Goal: Task Accomplishment & Management: Use online tool/utility

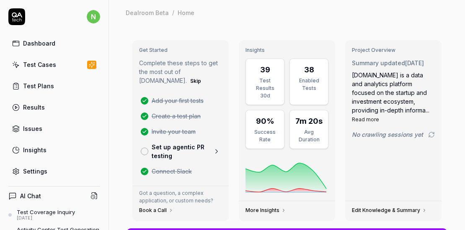
click at [44, 63] on div "Test Cases" at bounding box center [39, 64] width 33 height 9
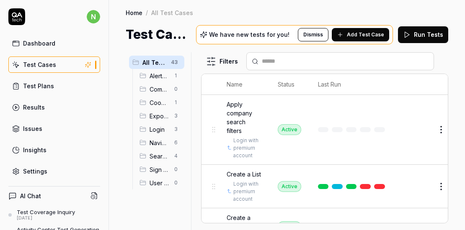
click at [42, 108] on div "Results" at bounding box center [34, 107] width 22 height 9
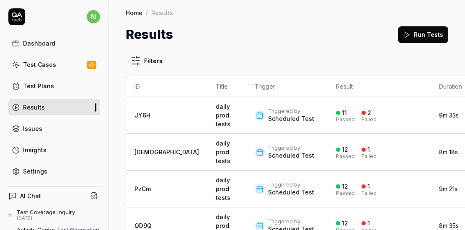
click at [299, 119] on div "Triggered by Scheduled Test" at bounding box center [287, 115] width 65 height 15
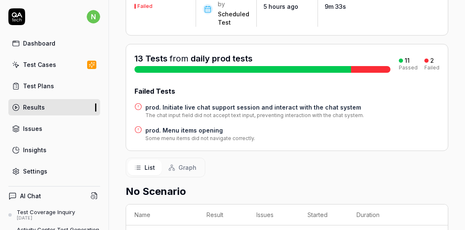
scroll to position [84, 0]
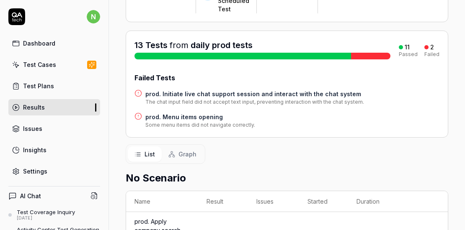
click at [214, 93] on h4 "prod. Initiate live chat support session and interact with the chat system" at bounding box center [254, 94] width 219 height 9
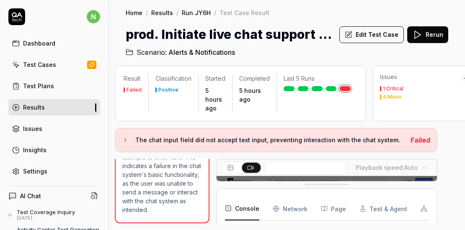
scroll to position [0, 12]
click at [437, 147] on div "Result Failed Classification Positive Started 5 hours ago Completed 5 hours ago…" at bounding box center [287, 143] width 356 height 173
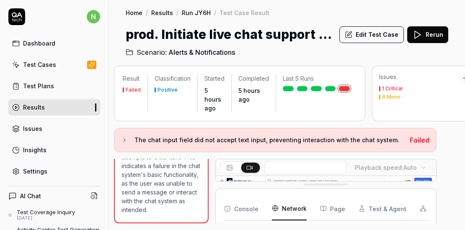
click at [296, 203] on Requests "Network" at bounding box center [289, 208] width 35 height 23
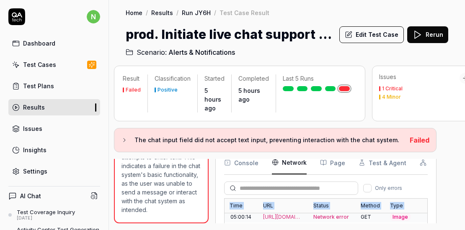
drag, startPoint x: 444, startPoint y: 199, endPoint x: 443, endPoint y: 181, distance: 17.6
click at [443, 181] on div "Result Failed Classification Positive Started 5 hours ago Completed 5 hours ago…" at bounding box center [287, 143] width 356 height 173
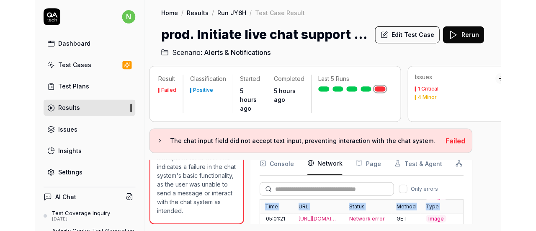
scroll to position [880, 0]
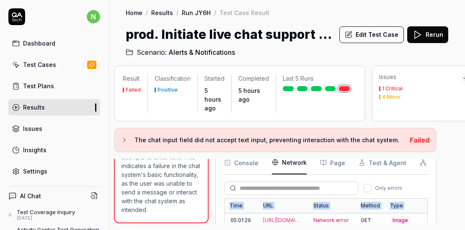
click at [442, 187] on div "Result Failed Classification Positive Started 5 hours ago Completed 5 hours ago…" at bounding box center [287, 143] width 356 height 173
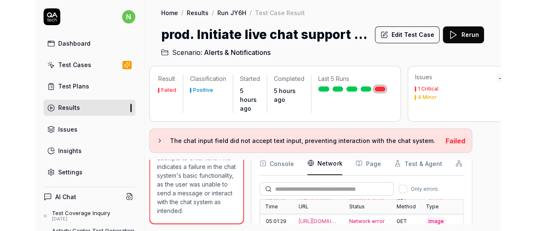
scroll to position [62, 0]
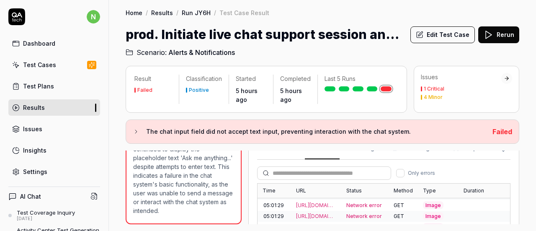
click at [207, 196] on p "The test case goal was to initiate a live chat support session and interact wit…" at bounding box center [183, 122] width 101 height 185
click at [452, 34] on button "Edit Test Case" at bounding box center [443, 34] width 65 height 17
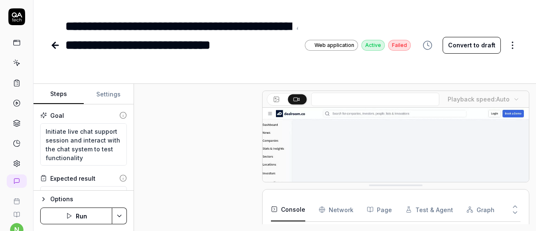
scroll to position [374, 0]
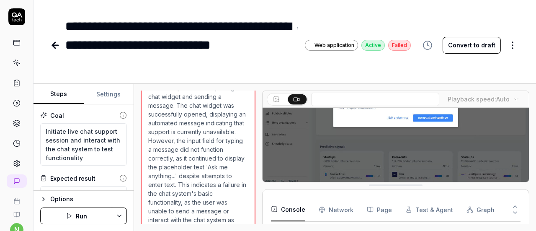
scroll to position [332, 0]
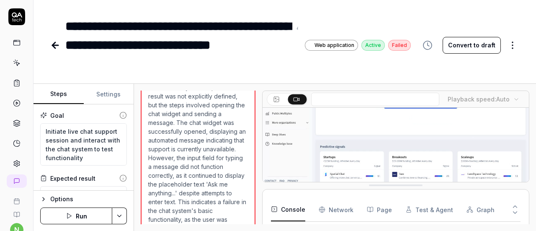
click at [53, 45] on icon at bounding box center [55, 45] width 6 height 0
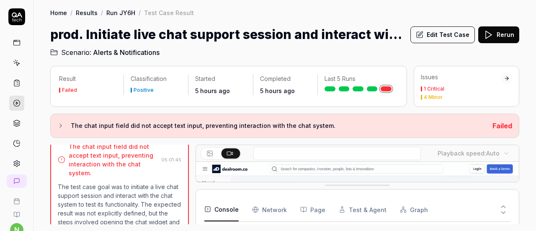
scroll to position [163, 0]
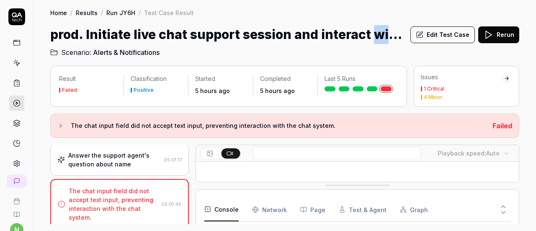
drag, startPoint x: 369, startPoint y: 34, endPoint x: 385, endPoint y: 36, distance: 15.3
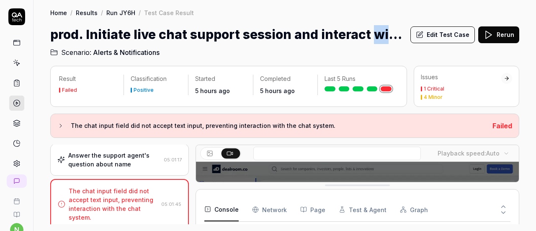
click at [385, 36] on h1 "prod. Initiate live chat support session and interact with the chat system" at bounding box center [227, 34] width 354 height 19
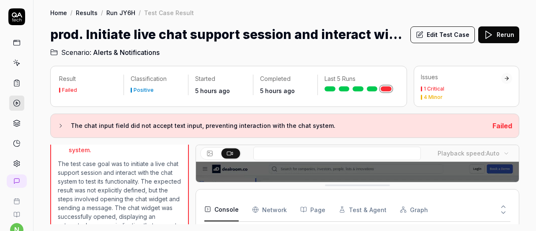
scroll to position [205, 0]
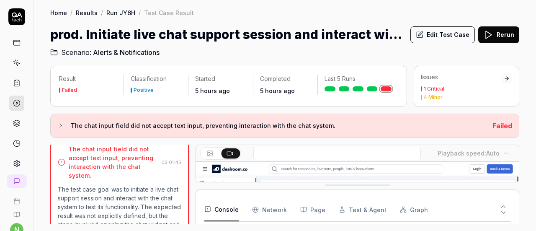
click at [129, 13] on link "Run JY6H" at bounding box center [120, 12] width 29 height 8
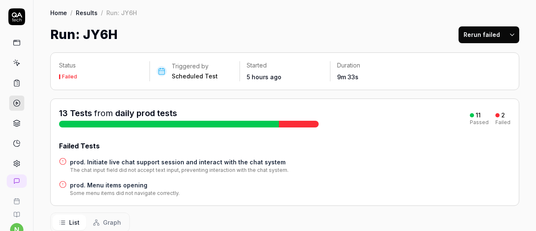
click at [102, 183] on h4 "prod. Menu items opening" at bounding box center [125, 185] width 110 height 9
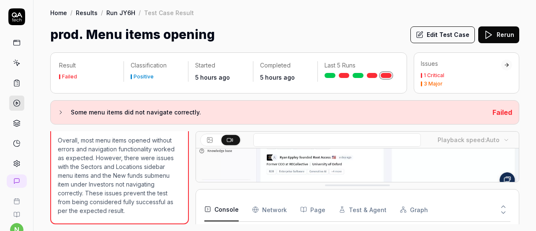
scroll to position [163, 0]
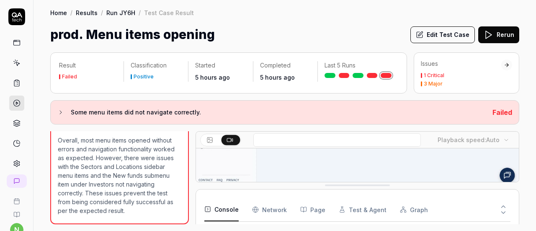
click at [13, 40] on rect at bounding box center [16, 42] width 6 height 5
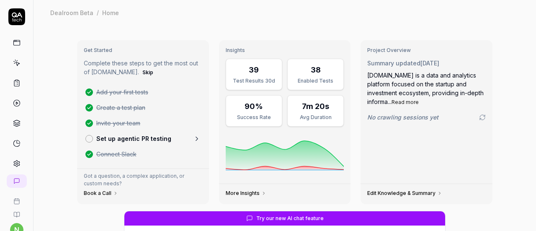
click at [15, 42] on icon at bounding box center [17, 43] width 8 height 8
type textarea "*"
click at [15, 64] on icon at bounding box center [17, 64] width 4 height 4
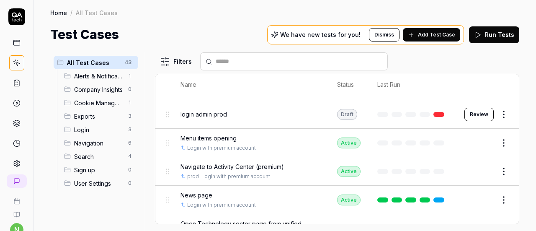
scroll to position [209, 0]
